Goal: Task Accomplishment & Management: Complete application form

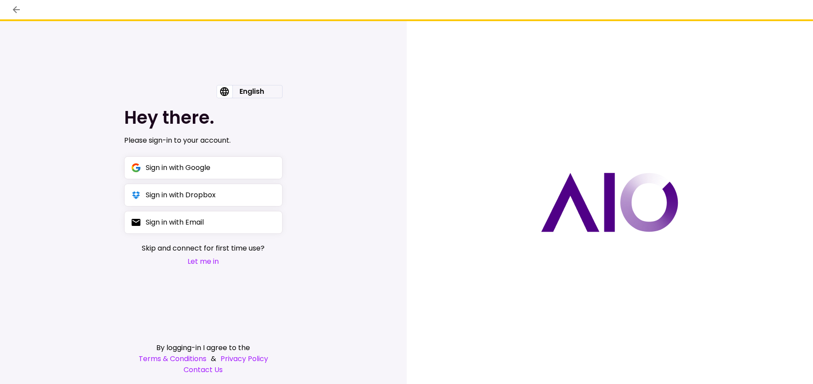
click at [208, 265] on button "Let me in" at bounding box center [203, 261] width 123 height 11
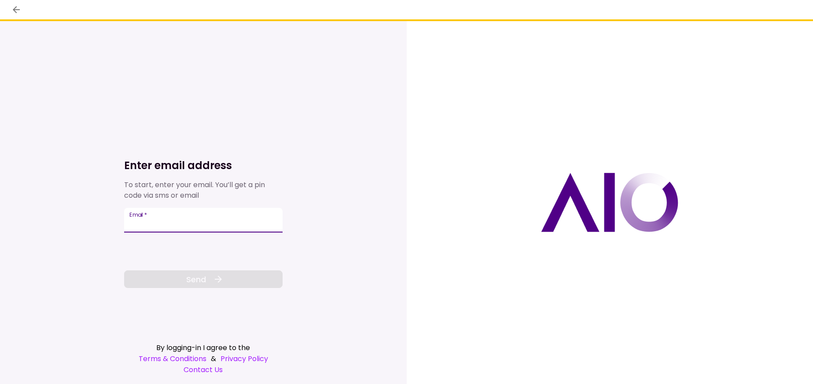
drag, startPoint x: 264, startPoint y: 233, endPoint x: 255, endPoint y: 191, distance: 42.7
click at [253, 187] on div "Enter email address To start, enter your email. You’ll get a pin code via sms o…" at bounding box center [203, 186] width 158 height 202
click at [139, 218] on label "Email   *" at bounding box center [138, 214] width 18 height 7
click at [139, 222] on input "Email   *" at bounding box center [203, 220] width 158 height 25
paste input "**********"
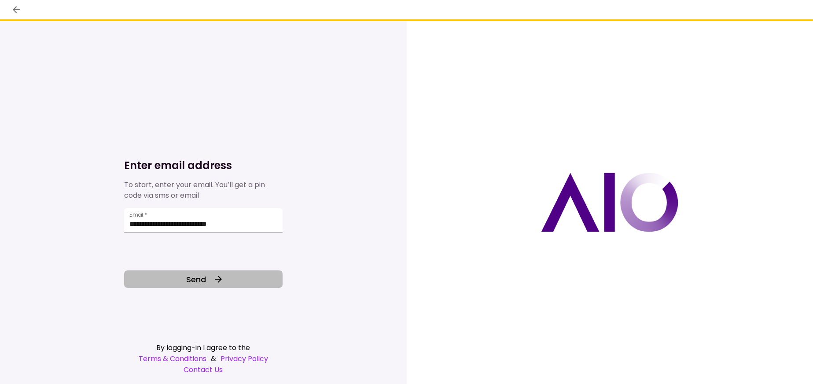
click at [202, 274] on span "Send" at bounding box center [196, 279] width 20 height 12
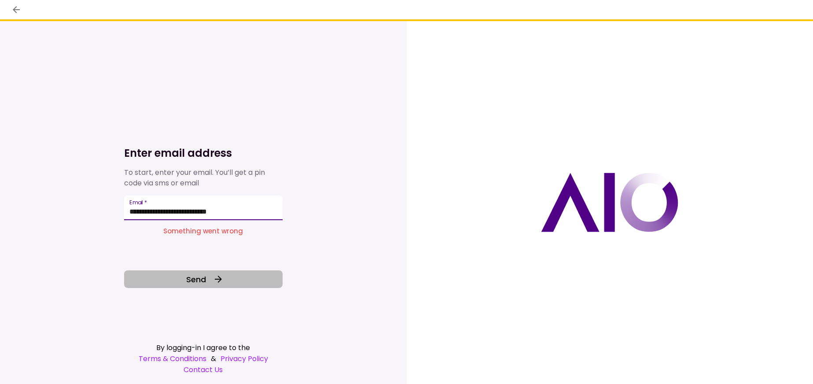
click at [258, 211] on input "**********" at bounding box center [203, 207] width 158 height 25
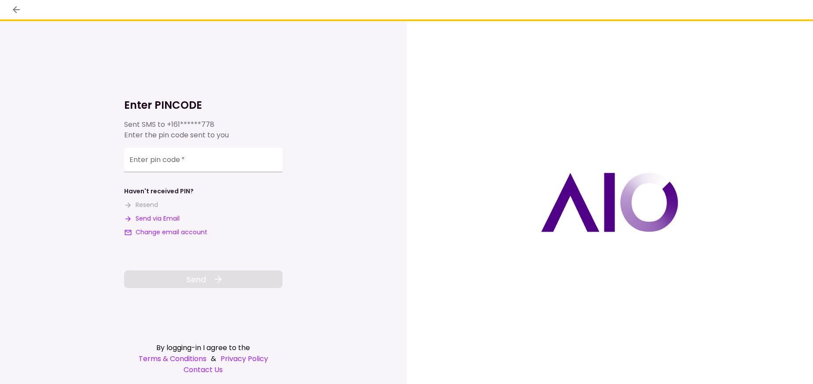
click at [147, 216] on button "Send via Email" at bounding box center [151, 218] width 55 height 9
paste input "number"
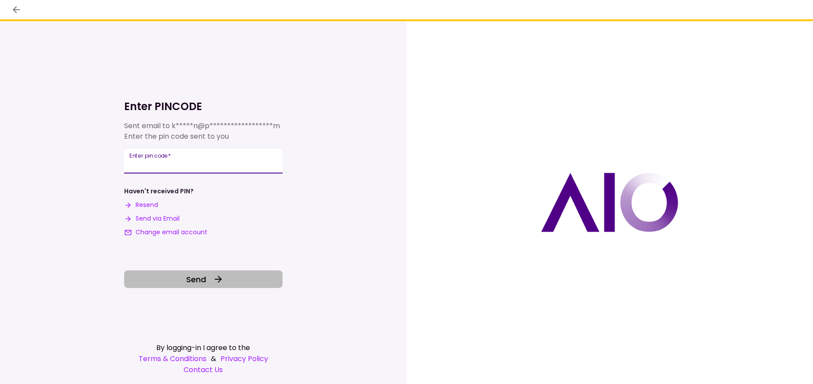
type input "******"
click at [242, 269] on div "**********" at bounding box center [203, 186] width 158 height 202
click at [242, 275] on button "Send" at bounding box center [203, 279] width 158 height 18
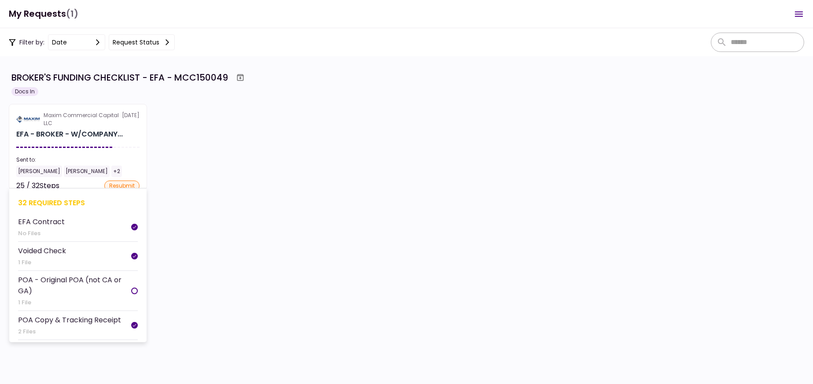
click at [114, 127] on section "Maxim Commercial Capital LLC [DATE] EFA - BROKER - W/COMPANY... Sent to: [PERSO…" at bounding box center [78, 147] width 138 height 86
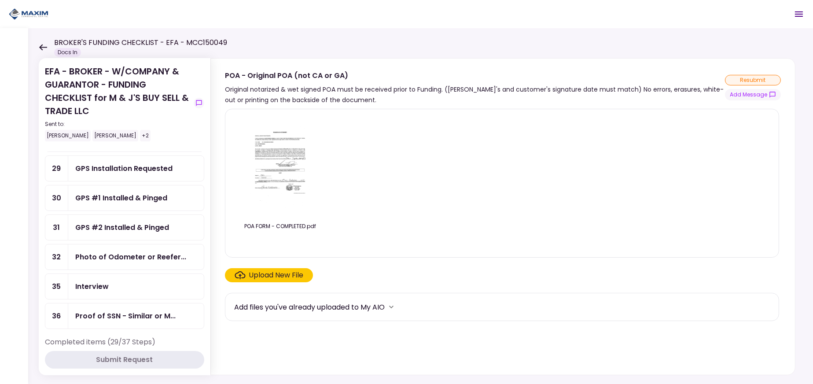
scroll to position [88, 0]
click at [148, 250] on div "Photo of Odometer or Reefer..." at bounding box center [130, 255] width 111 height 11
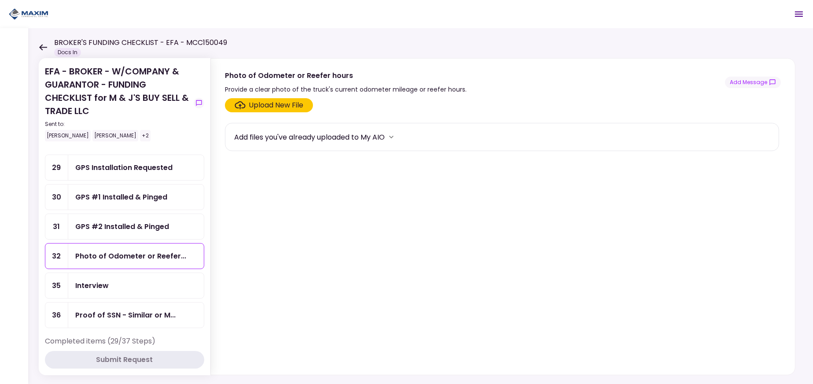
click at [285, 103] on div "Upload New File" at bounding box center [276, 105] width 55 height 11
click at [0, 0] on input "Upload New File" at bounding box center [0, 0] width 0 height 0
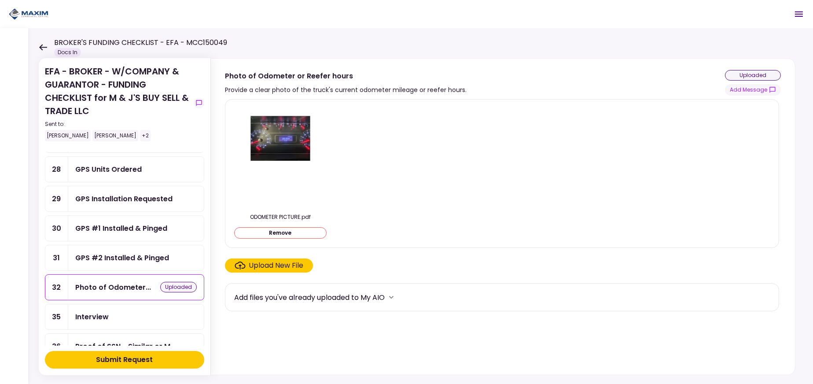
scroll to position [88, 0]
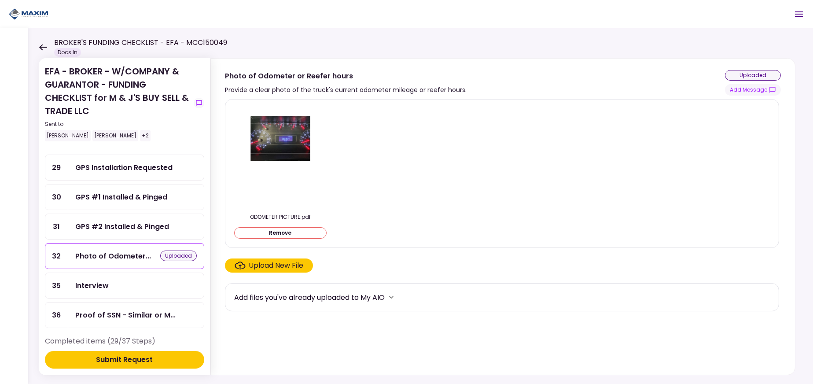
click at [162, 360] on button "Submit Request" at bounding box center [124, 360] width 159 height 18
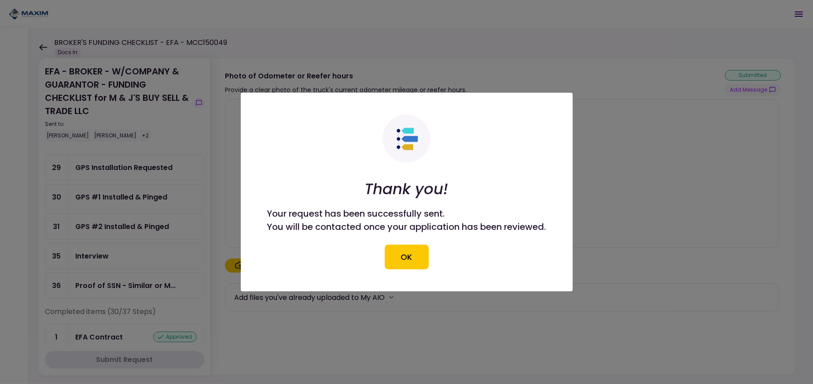
click at [438, 351] on div at bounding box center [406, 192] width 813 height 384
click at [419, 254] on button "OK" at bounding box center [407, 257] width 44 height 25
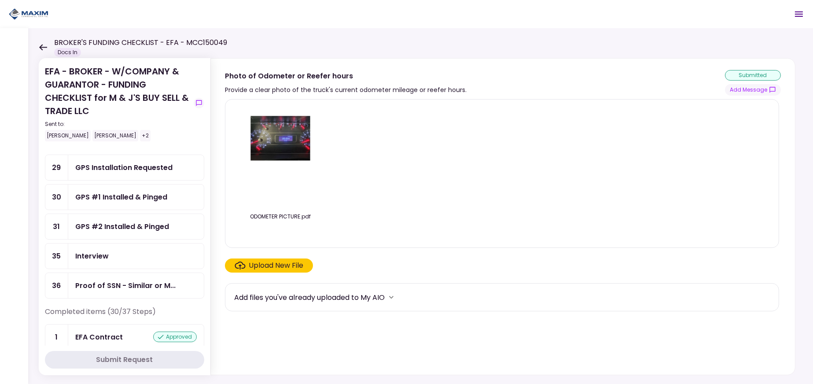
scroll to position [0, 0]
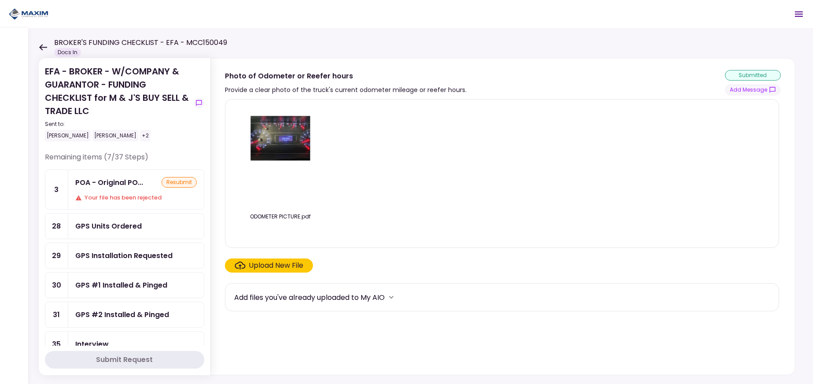
click at [136, 198] on div "Your file has been rejected" at bounding box center [135, 197] width 121 height 9
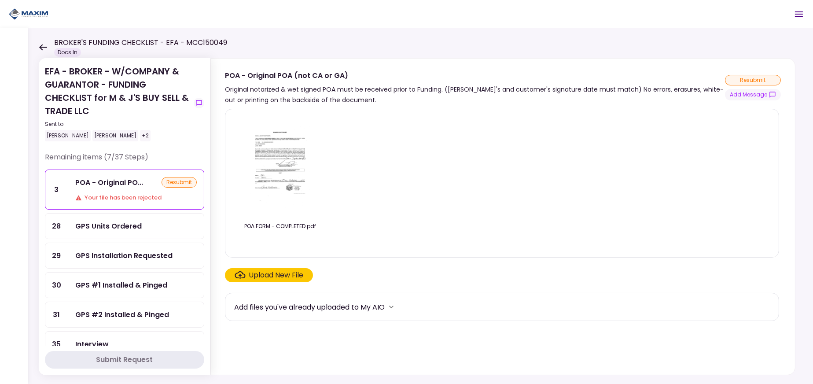
drag, startPoint x: 136, startPoint y: 198, endPoint x: 290, endPoint y: 177, distance: 155.0
drag, startPoint x: 290, startPoint y: 177, endPoint x: 278, endPoint y: 182, distance: 12.4
click at [278, 182] on img at bounding box center [280, 166] width 78 height 101
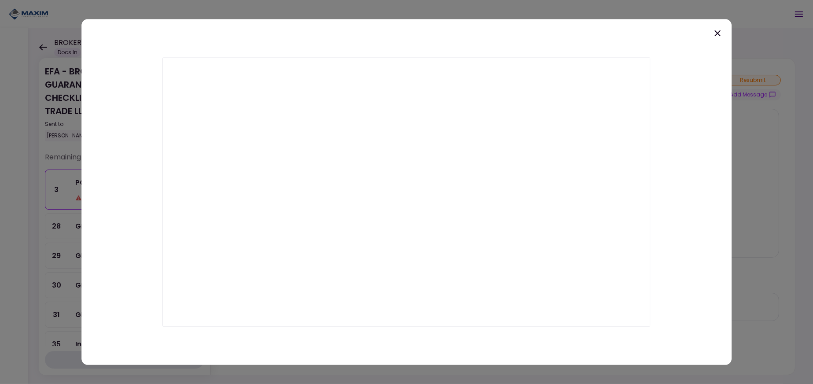
click at [695, 65] on div at bounding box center [406, 191] width 650 height 345
click at [718, 35] on icon at bounding box center [717, 33] width 11 height 11
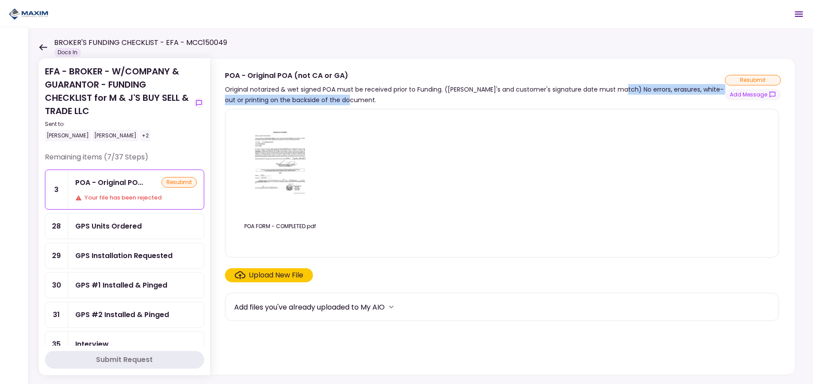
drag, startPoint x: 619, startPoint y: 89, endPoint x: 686, endPoint y: 107, distance: 69.8
click at [703, 105] on div "POA - Original POA (not CA or GA) Original notarized & wet signed POA must be r…" at bounding box center [502, 216] width 585 height 317
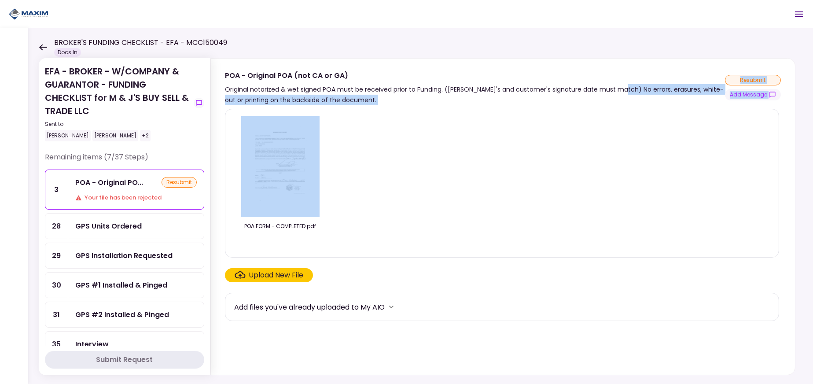
click at [656, 106] on div "POA FORM - COMPLETED.pdf Upload New File Add files you've already uploaded to M…" at bounding box center [503, 239] width 584 height 269
click at [442, 106] on div "POA FORM - COMPLETED.pdf Upload New File Add files you've already uploaded to M…" at bounding box center [503, 239] width 584 height 269
click at [384, 102] on div "Original notarized & wet signed POA must be received prior to Funding. ([PERSON…" at bounding box center [475, 94] width 500 height 21
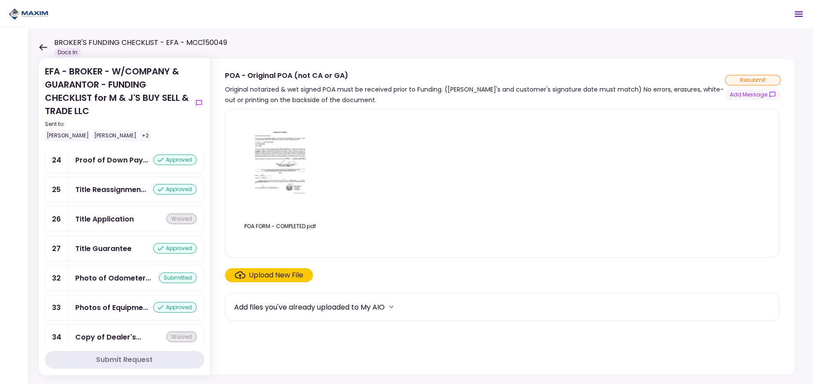
scroll to position [947, 0]
